Goal: Task Accomplishment & Management: Use online tool/utility

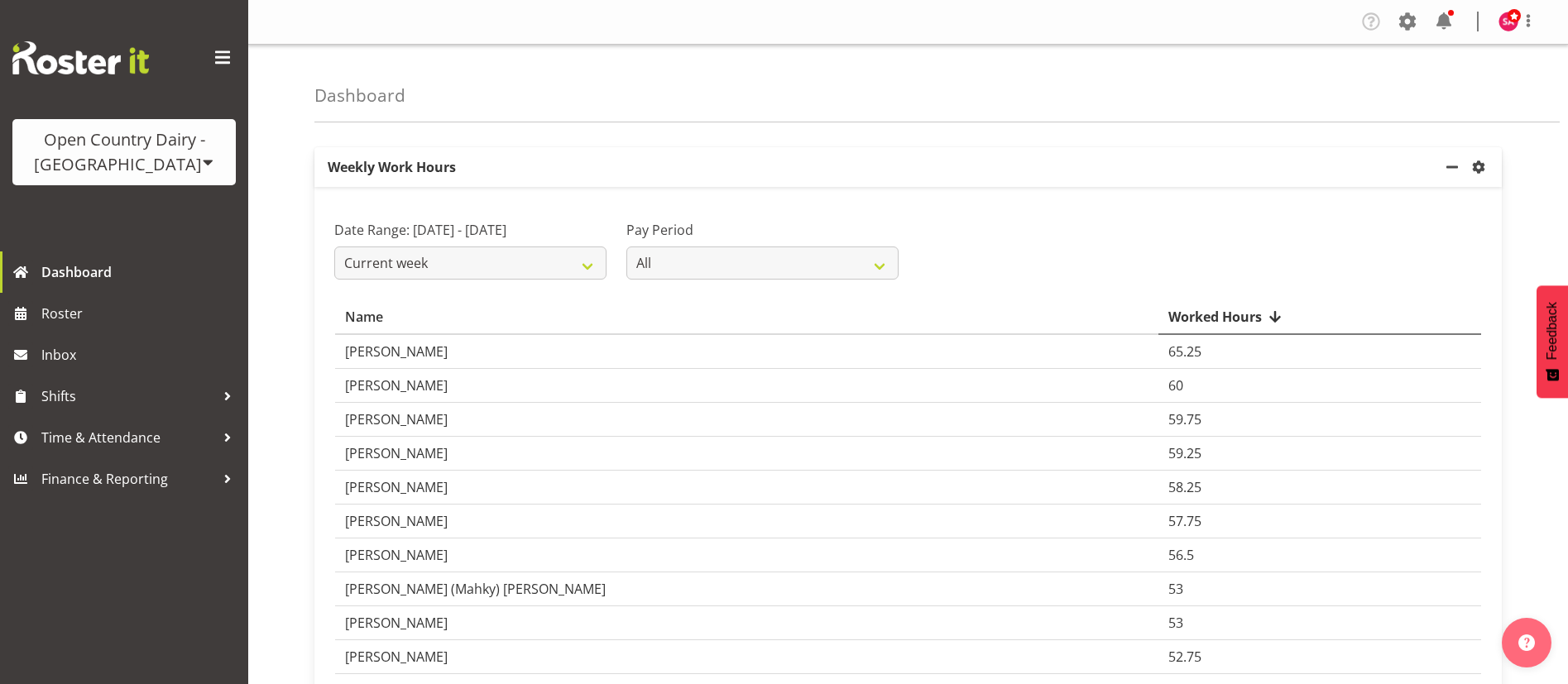
click at [202, 165] on span at bounding box center [209, 162] width 13 height 13
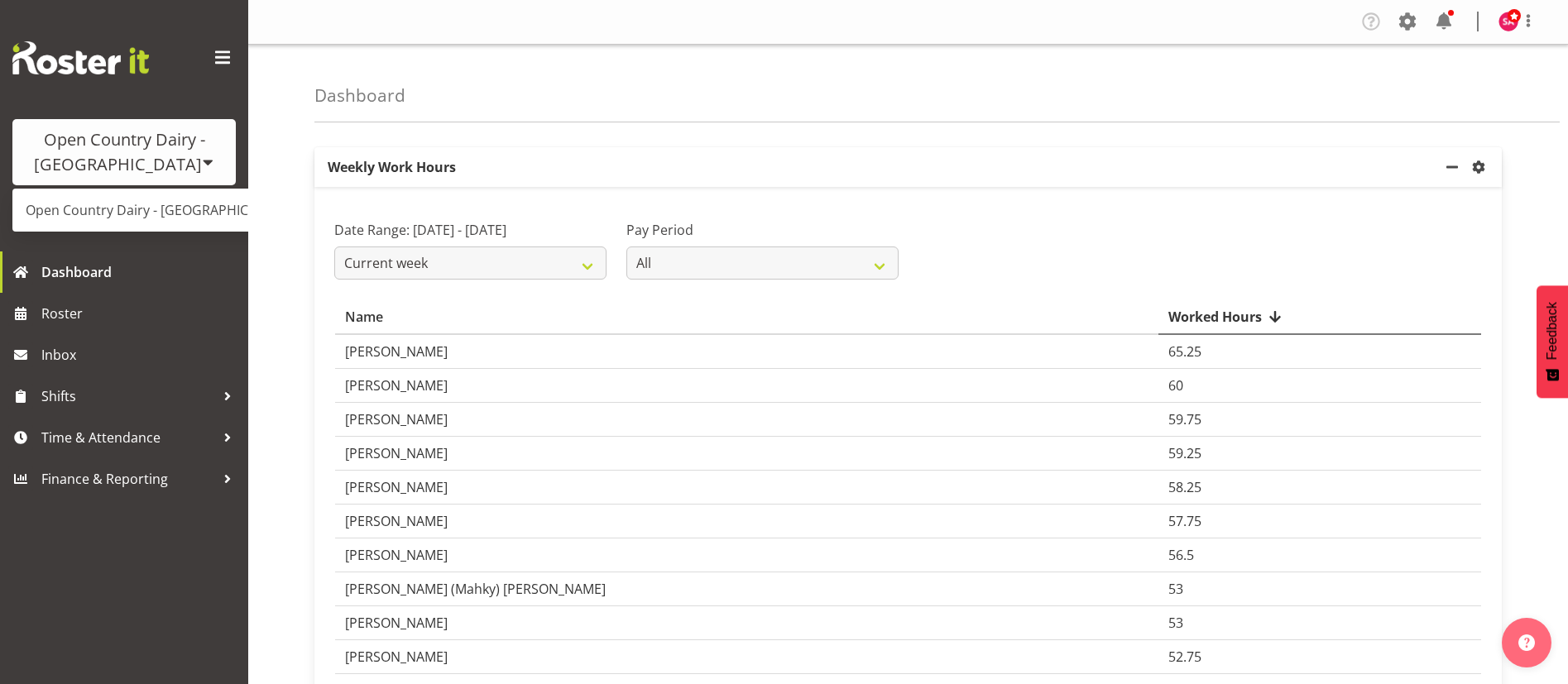
click at [533, 112] on div "Dashboard" at bounding box center [937, 84] width 1245 height 78
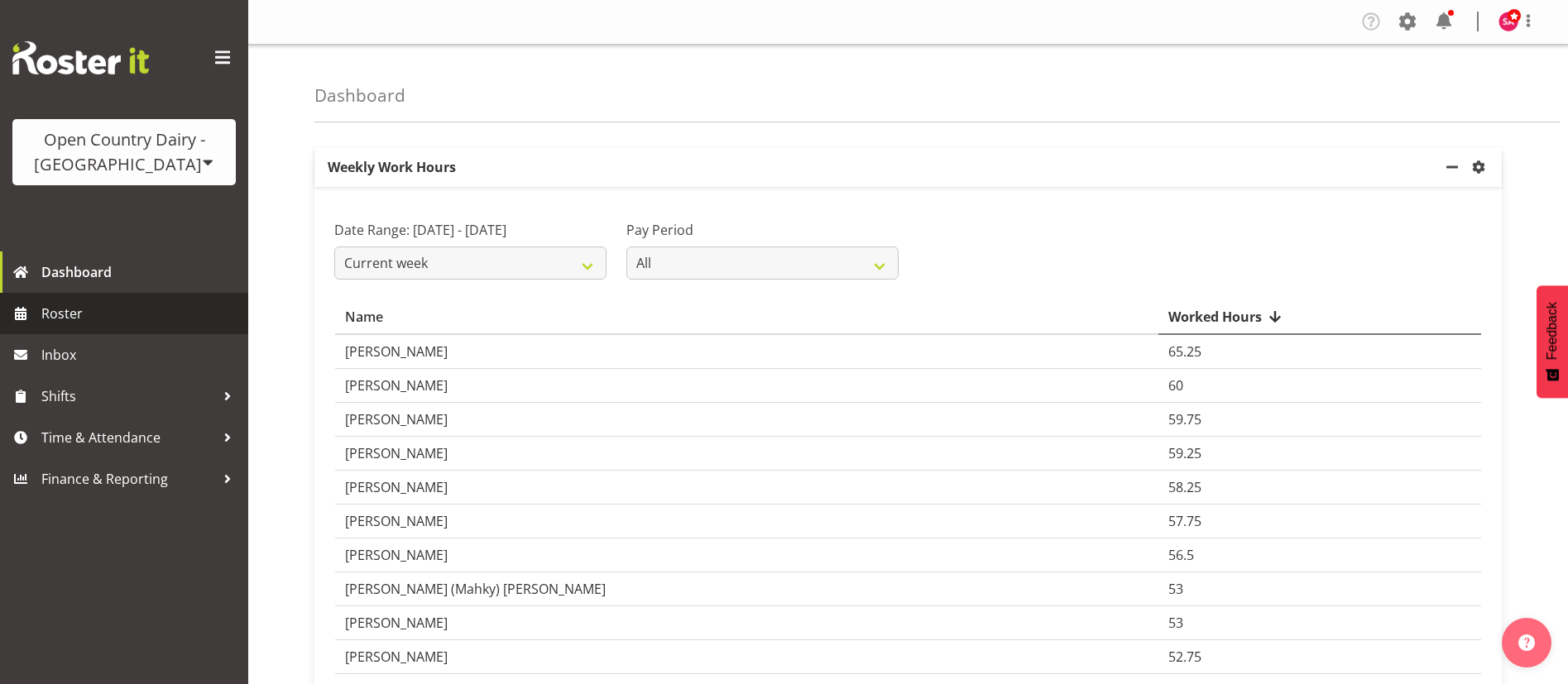
click at [68, 307] on span "Roster" at bounding box center [140, 314] width 199 height 25
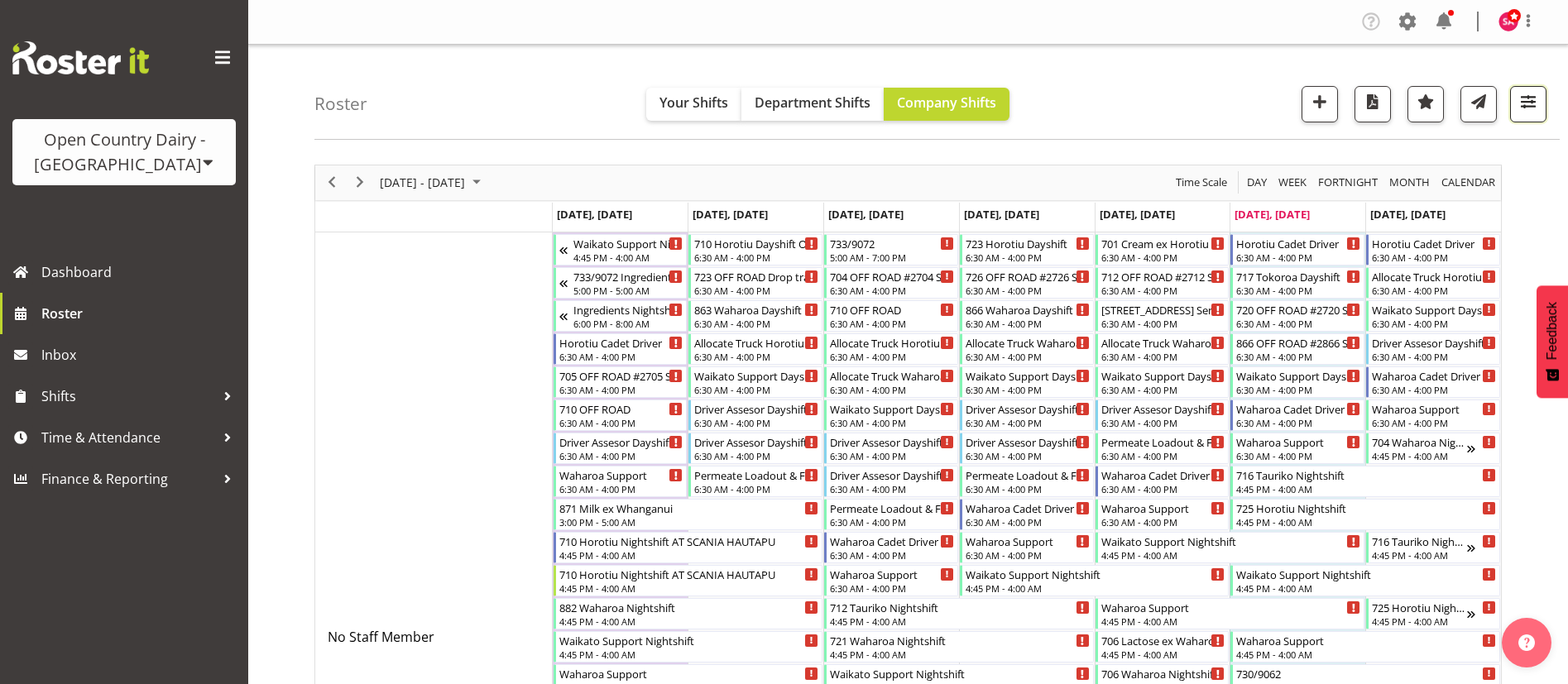
click at [1529, 97] on span "button" at bounding box center [1528, 101] width 22 height 22
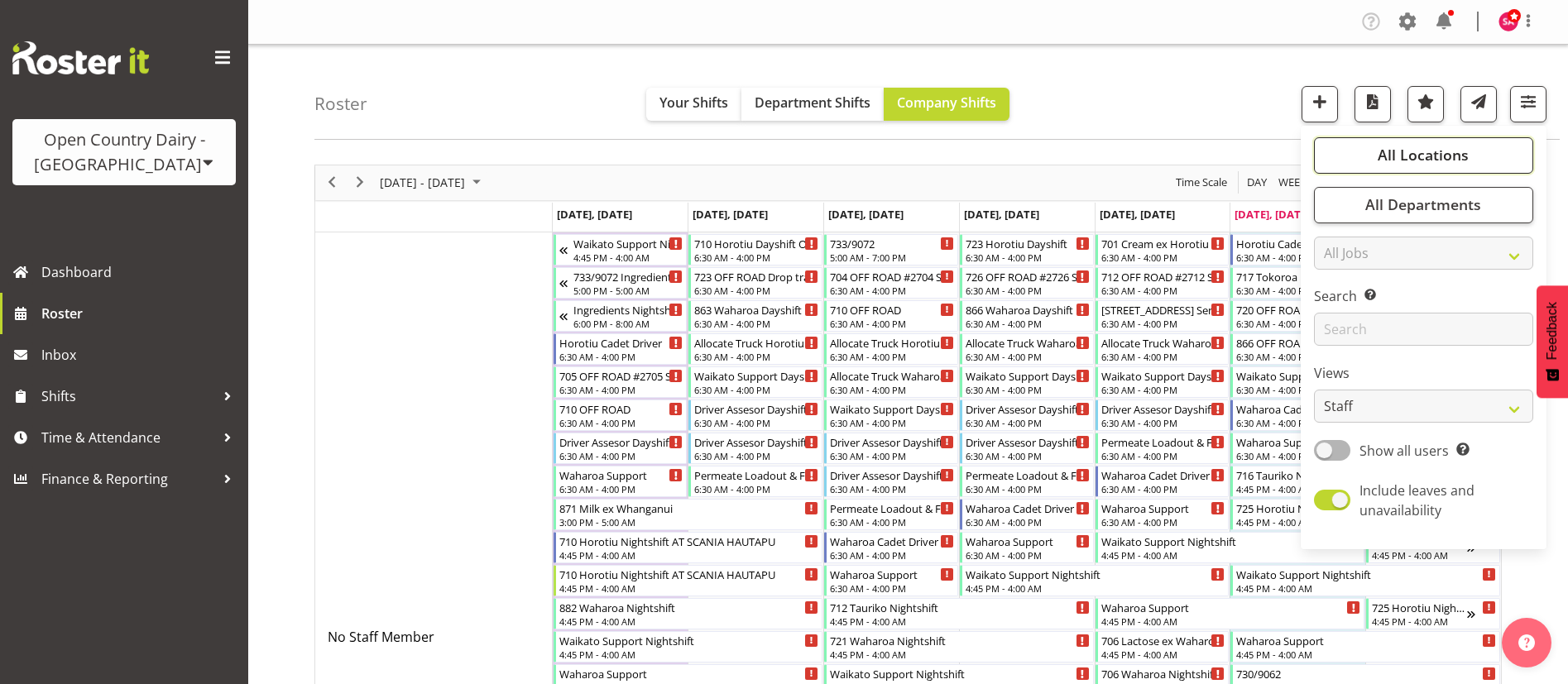
click at [1453, 153] on span "All Locations" at bounding box center [1423, 155] width 91 height 20
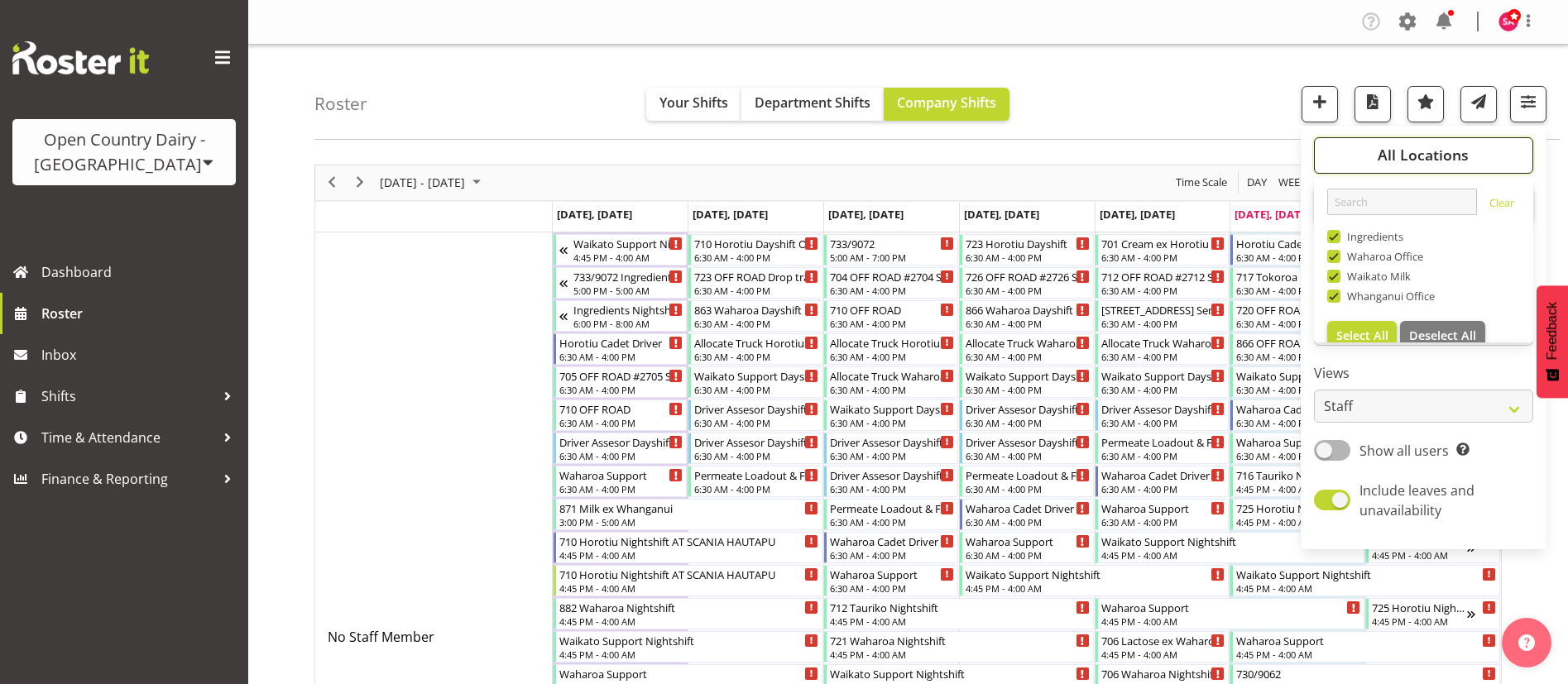
click at [1453, 153] on span "All Locations" at bounding box center [1423, 155] width 91 height 20
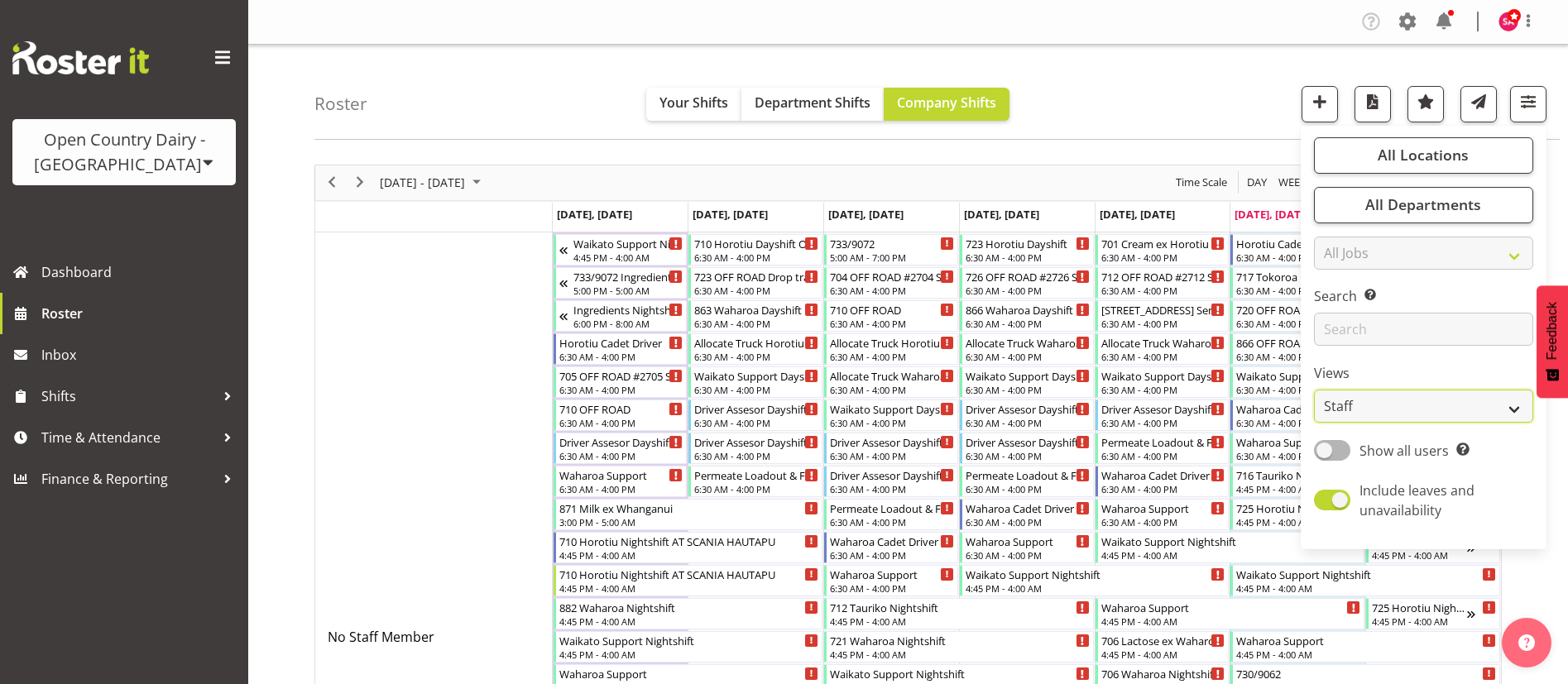
click at [1411, 410] on select "Staff Role Shift - Horizontal Shift - Vertical Staff - Location" at bounding box center [1424, 405] width 220 height 33
select select "shift"
click at [1315, 389] on select "Staff Role Shift - Horizontal Shift - Vertical Staff - Location" at bounding box center [1424, 405] width 220 height 33
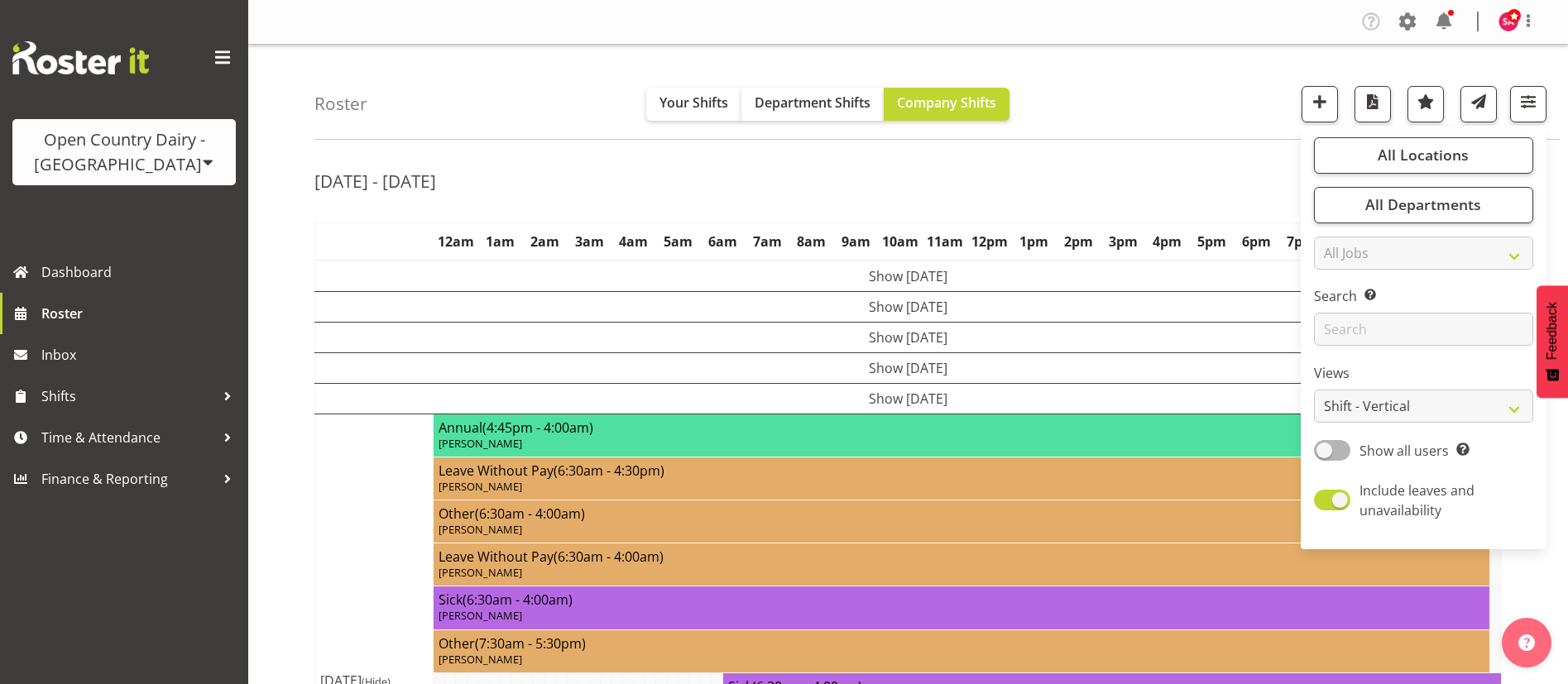
click at [1157, 96] on div "Roster Your Shifts Department Shifts Company Shifts All Locations Clear Ingredi…" at bounding box center [937, 93] width 1245 height 95
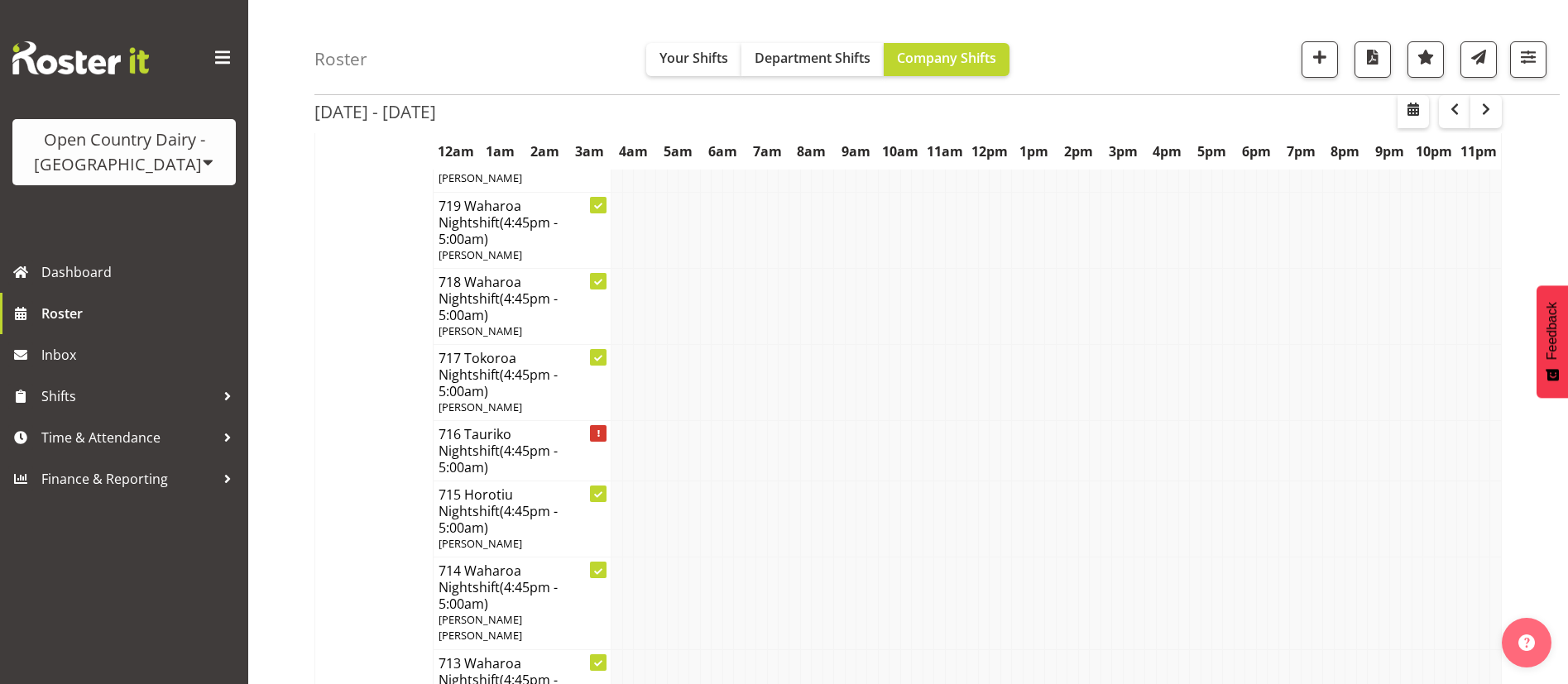
scroll to position [9291, 0]
